Goal: Contribute content

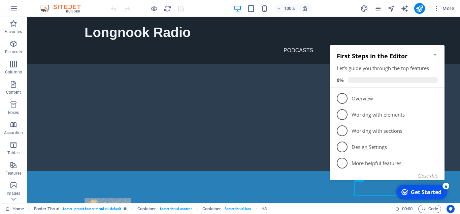
click at [434, 55] on icon "Minimize checklist" at bounding box center [434, 54] width 3 height 2
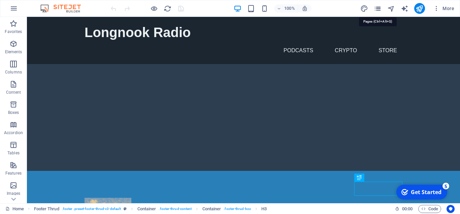
click at [377, 8] on icon "pages" at bounding box center [377, 9] width 8 height 8
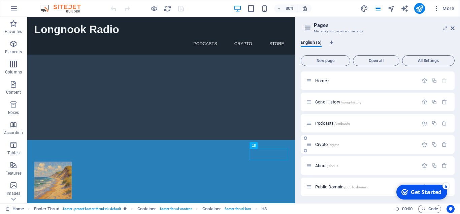
click at [321, 144] on span "Crypto /crypto" at bounding box center [327, 144] width 24 height 5
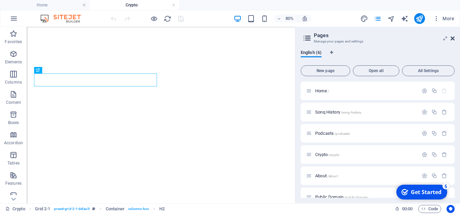
click at [453, 39] on icon at bounding box center [452, 38] width 4 height 5
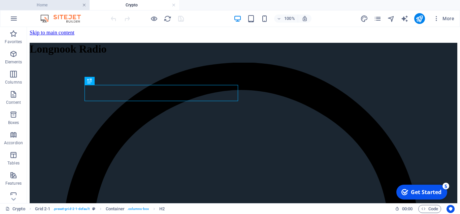
click at [85, 6] on link at bounding box center [84, 5] width 4 height 6
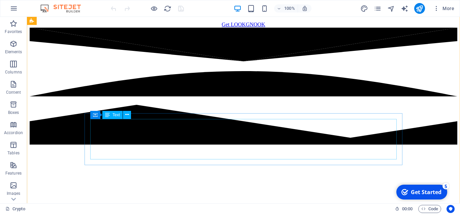
scroll to position [455, 0]
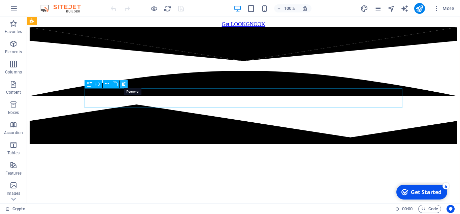
click at [122, 83] on icon at bounding box center [124, 83] width 4 height 7
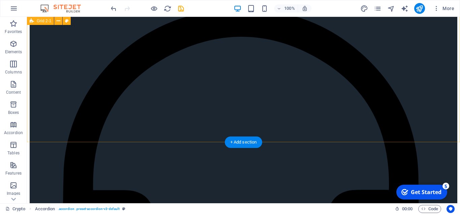
scroll to position [0, 0]
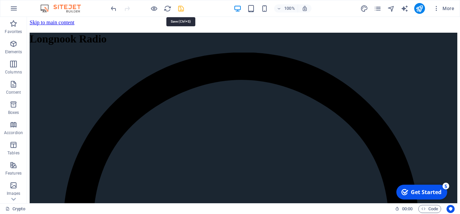
click at [180, 9] on icon "save" at bounding box center [181, 9] width 8 height 8
click at [418, 8] on icon "publish" at bounding box center [419, 9] width 8 height 8
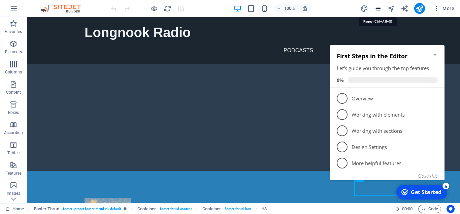
click at [377, 8] on icon "pages" at bounding box center [377, 9] width 8 height 8
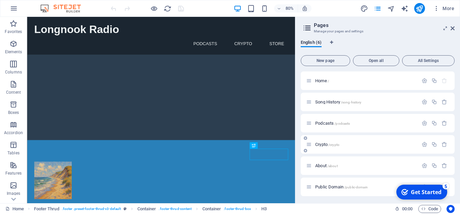
click at [319, 146] on span "Crypto /crypto" at bounding box center [327, 144] width 24 height 5
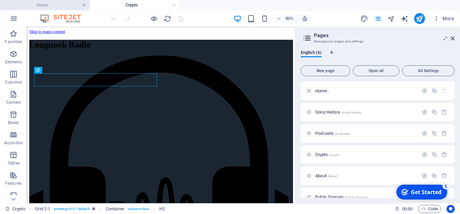
click at [84, 5] on link at bounding box center [84, 5] width 4 height 6
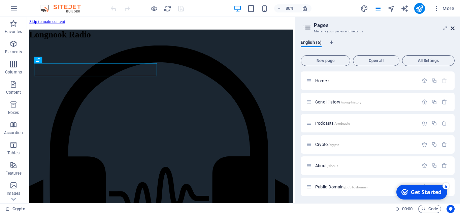
click at [454, 30] on icon at bounding box center [452, 28] width 4 height 5
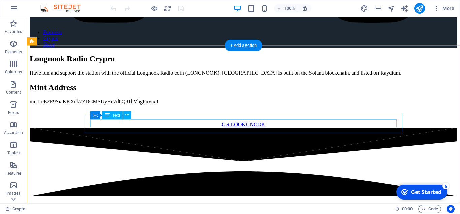
scroll to position [355, 0]
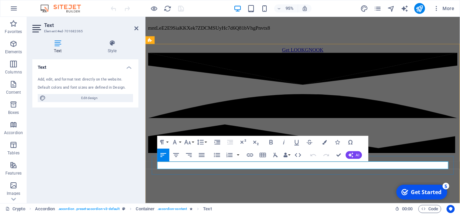
click at [136, 27] on icon at bounding box center [136, 28] width 4 height 5
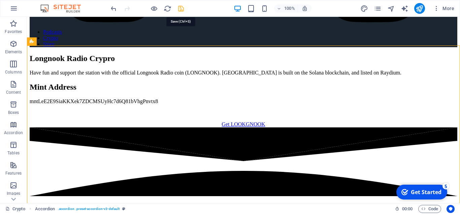
click at [180, 8] on icon "save" at bounding box center [181, 9] width 8 height 8
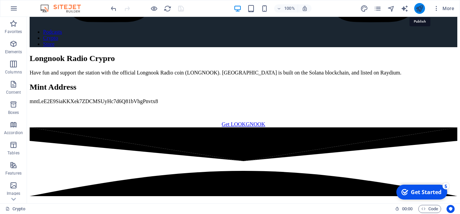
click at [420, 5] on icon "publish" at bounding box center [419, 9] width 8 height 8
